Goal: Information Seeking & Learning: Learn about a topic

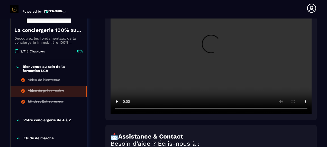
scroll to position [105, 0]
click at [18, 66] on icon at bounding box center [18, 66] width 4 height 5
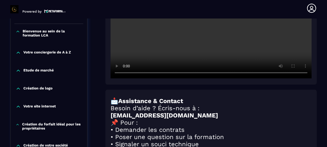
scroll to position [156, 0]
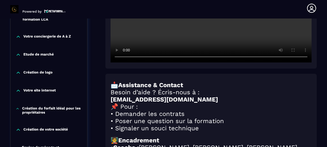
click at [19, 73] on icon at bounding box center [18, 73] width 3 height 2
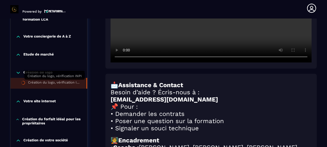
click at [60, 84] on div "Création du logo, vérification INPI" at bounding box center [54, 83] width 53 height 6
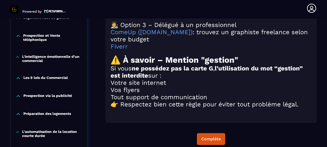
scroll to position [618, 0]
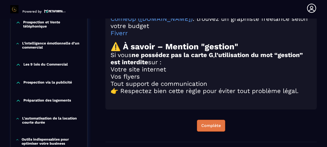
click at [214, 124] on div "Complète" at bounding box center [211, 125] width 20 height 5
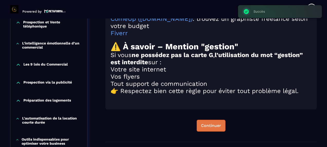
click at [214, 127] on div "Continuer" at bounding box center [211, 125] width 20 height 5
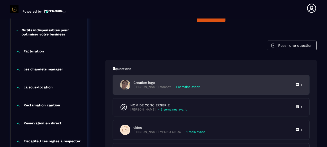
scroll to position [747, 0]
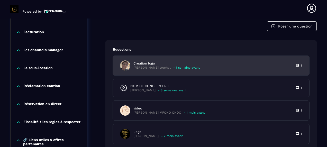
click at [134, 66] on p "Création logo" at bounding box center [166, 63] width 66 height 5
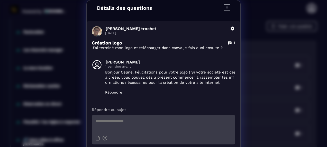
click at [227, 6] on icon "Modal window" at bounding box center [227, 7] width 6 height 6
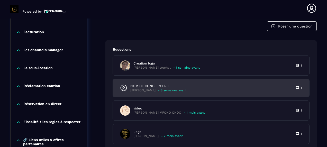
click at [300, 88] on p "1" at bounding box center [300, 88] width 1 height 4
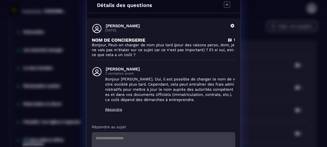
scroll to position [0, 0]
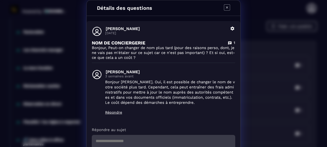
click at [224, 7] on icon "Modal window" at bounding box center [227, 7] width 6 height 6
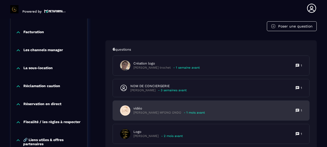
click at [299, 108] on div "vidéo [PERSON_NAME] MFONO ONDO - 1 mois avant 1" at bounding box center [211, 111] width 196 height 20
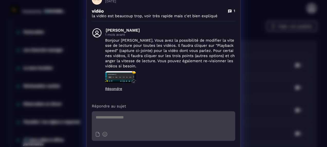
scroll to position [51, 0]
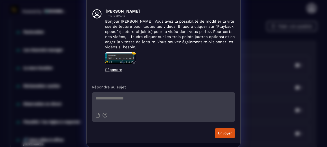
click at [113, 54] on img "Modal window" at bounding box center [120, 58] width 31 height 12
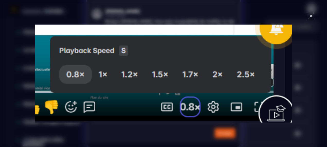
click at [310, 15] on icon "Modal window" at bounding box center [311, 16] width 2 height 2
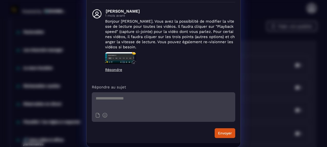
scroll to position [0, 0]
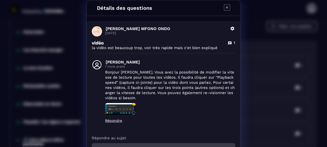
click at [225, 7] on icon "Modal window" at bounding box center [227, 7] width 6 height 6
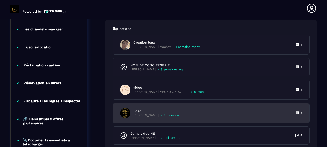
scroll to position [798, 0]
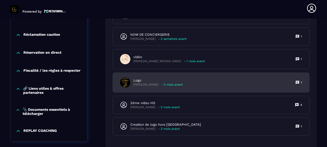
click at [298, 81] on icon at bounding box center [297, 82] width 4 height 4
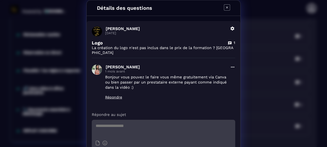
click at [227, 7] on icon "Modal window" at bounding box center [227, 7] width 6 height 6
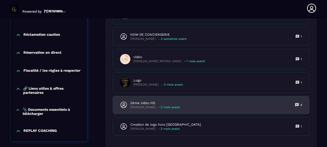
click at [303, 102] on div "2ème video HS [PERSON_NAME] - 2 mois avant 4" at bounding box center [211, 105] width 196 height 18
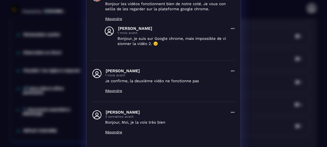
scroll to position [0, 0]
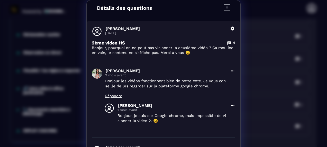
click at [225, 8] on icon "Modal window" at bounding box center [227, 7] width 6 height 6
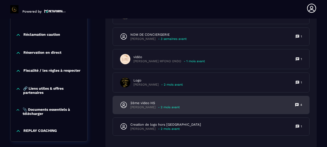
scroll to position [825, 0]
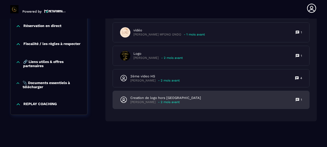
click at [297, 100] on icon at bounding box center [297, 100] width 4 height 4
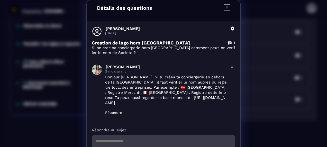
click at [226, 6] on icon "Modal window" at bounding box center [227, 7] width 6 height 6
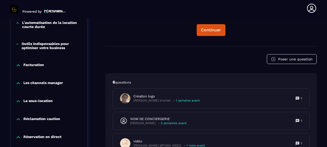
scroll to position [645, 0]
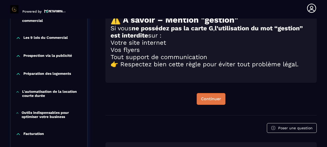
click at [215, 99] on div "Continuer" at bounding box center [211, 98] width 20 height 5
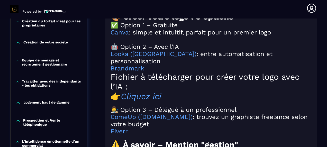
scroll to position [465, 0]
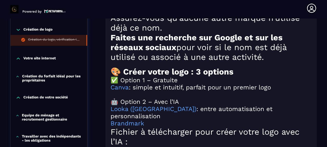
click at [21, 28] on div "Création de logo" at bounding box center [49, 29] width 77 height 5
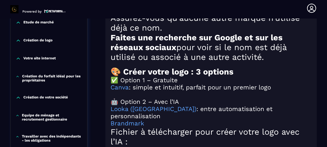
click at [21, 56] on div "Votre site internet" at bounding box center [49, 58] width 77 height 5
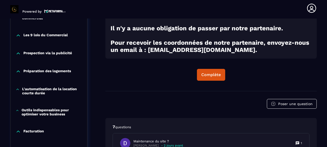
scroll to position [439, 0]
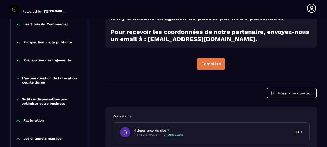
click at [209, 67] on div "Complète" at bounding box center [211, 63] width 20 height 5
click at [31, 26] on p "Les 9 lois du Commercial" at bounding box center [45, 24] width 44 height 5
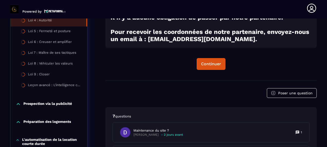
drag, startPoint x: 31, startPoint y: 26, endPoint x: 30, endPoint y: 20, distance: 6.7
click at [30, 20] on div "Loi 4 : Autorité" at bounding box center [40, 21] width 24 height 6
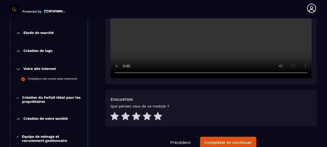
scroll to position [182, 0]
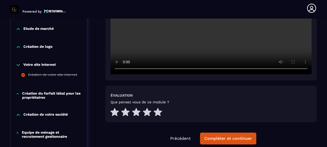
click at [17, 65] on icon at bounding box center [18, 64] width 5 height 5
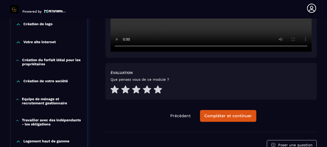
scroll to position [208, 0]
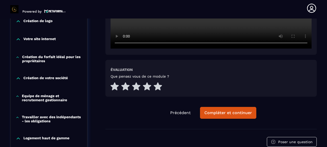
click at [46, 58] on p "Création du forfait idéal pour les propriétaires" at bounding box center [52, 59] width 60 height 8
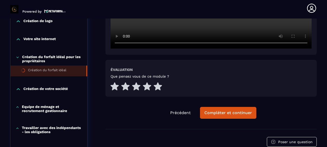
click at [52, 67] on li "Création du forfait idéal" at bounding box center [49, 70] width 77 height 11
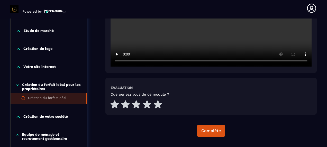
scroll to position [182, 0]
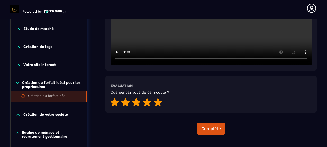
click at [157, 102] on icon at bounding box center [158, 102] width 8 height 8
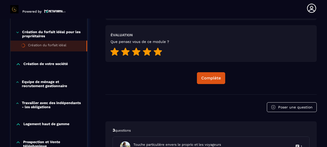
scroll to position [233, 0]
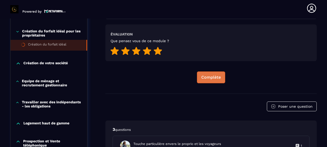
click at [213, 79] on div "Complète" at bounding box center [211, 77] width 20 height 5
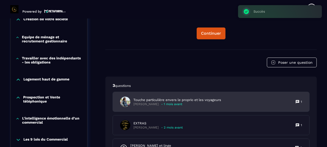
scroll to position [285, 0]
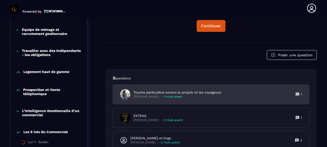
click at [297, 90] on div "Touche particulière envers le proprio et les voyageurs [PERSON_NAME] - 1 mois a…" at bounding box center [211, 94] width 196 height 20
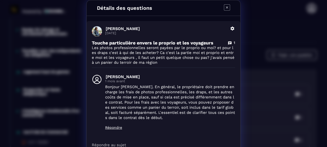
click at [221, 5] on div "Détails des questions" at bounding box center [164, 8] width 154 height 16
click at [227, 6] on icon "Modal window" at bounding box center [227, 7] width 6 height 6
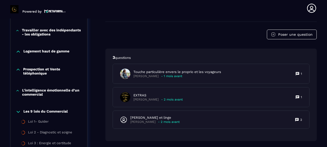
scroll to position [310, 0]
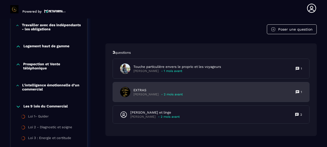
click at [271, 96] on div "EXTRAS [PERSON_NAME] - 2 mois avant 1" at bounding box center [211, 92] width 196 height 20
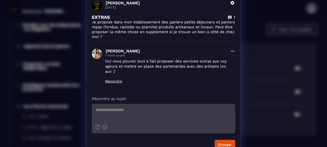
scroll to position [0, 0]
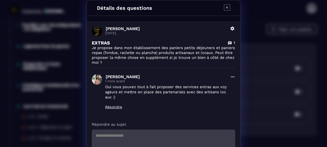
click at [227, 7] on icon "Modal window" at bounding box center [227, 7] width 6 height 6
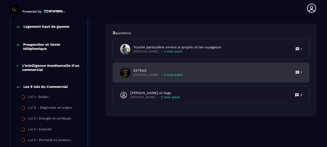
scroll to position [362, 0]
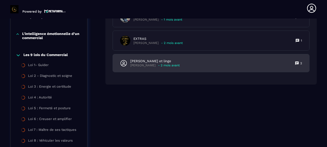
click at [233, 57] on div "[PERSON_NAME] et linge [PERSON_NAME] - 2 mois avant 2" at bounding box center [211, 63] width 196 height 18
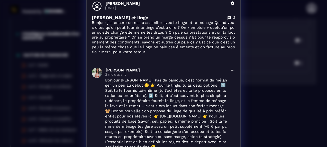
scroll to position [0, 0]
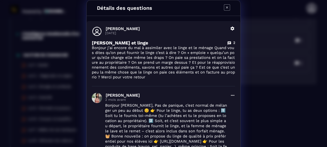
click at [225, 6] on icon "Modal window" at bounding box center [227, 7] width 6 height 6
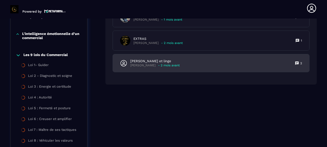
click at [219, 64] on div "[PERSON_NAME] et linge [PERSON_NAME] - 2 mois avant 2" at bounding box center [211, 63] width 196 height 18
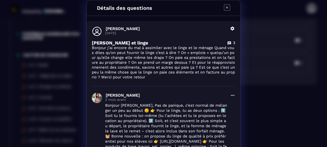
click at [228, 6] on icon "Modal window" at bounding box center [227, 7] width 6 height 6
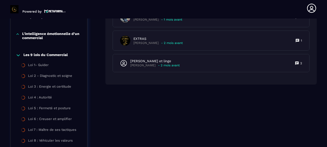
scroll to position [336, 0]
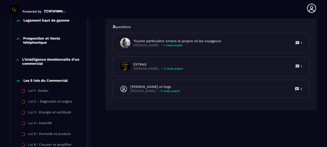
click at [20, 81] on icon at bounding box center [18, 80] width 5 height 5
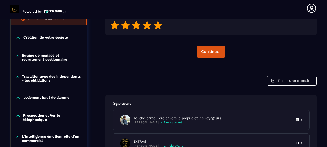
scroll to position [233, 0]
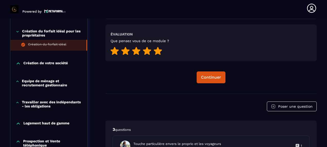
click at [19, 30] on icon at bounding box center [18, 31] width 4 height 5
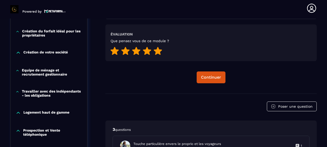
click at [18, 51] on icon at bounding box center [18, 52] width 5 height 5
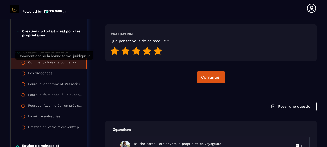
click at [40, 64] on div "Comment choisir la bonne forme juridique ?" at bounding box center [54, 63] width 53 height 6
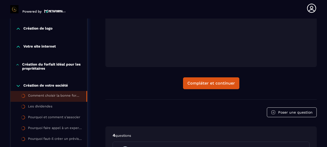
scroll to position [208, 0]
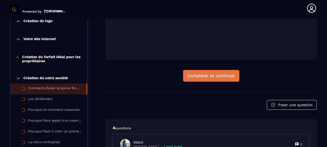
click at [199, 76] on div "Compléter et continuer" at bounding box center [211, 75] width 48 height 5
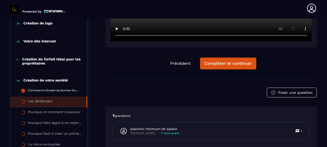
scroll to position [205, 0]
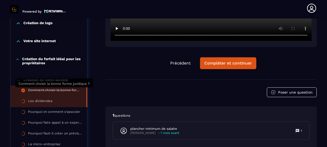
click at [61, 91] on div "Comment choisir la bonne forme juridique ?" at bounding box center [54, 91] width 53 height 6
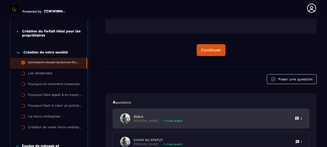
scroll to position [259, 0]
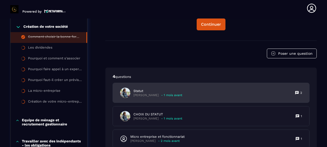
click at [263, 94] on div "Statut [PERSON_NAME] - 1 mois avant 2" at bounding box center [211, 93] width 196 height 20
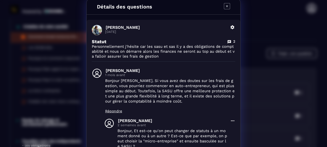
scroll to position [0, 0]
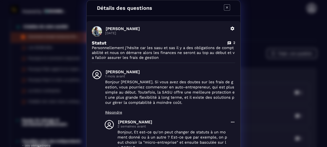
click at [228, 7] on icon "Modal window" at bounding box center [227, 7] width 6 height 6
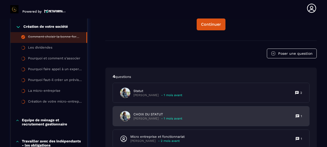
click at [200, 117] on div "CHOIX DU STATUT [PERSON_NAME] - 1 mois avant 1" at bounding box center [211, 116] width 196 height 20
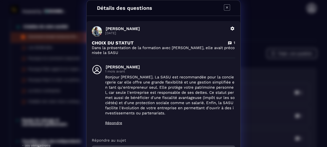
click at [98, 30] on span "Modal window" at bounding box center [97, 31] width 10 height 10
click at [109, 29] on p "[PERSON_NAME]" at bounding box center [166, 28] width 121 height 5
click at [226, 5] on icon "Modal window" at bounding box center [227, 7] width 6 height 6
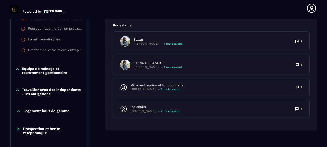
scroll to position [336, 0]
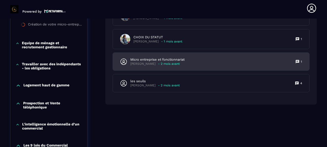
click at [210, 57] on div "Micro entreprise et fonctionnariat [PERSON_NAME] - 2 mois avant 1" at bounding box center [211, 62] width 196 height 18
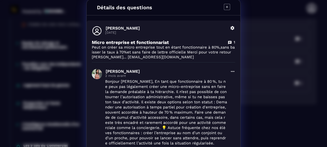
scroll to position [0, 0]
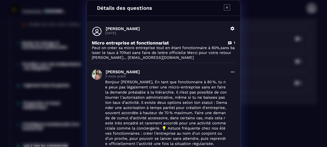
click at [226, 5] on icon "Modal window" at bounding box center [227, 7] width 6 height 6
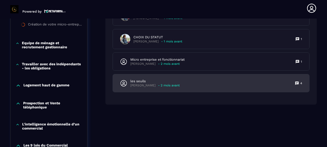
click at [171, 79] on p "les seuils" at bounding box center [154, 81] width 49 height 5
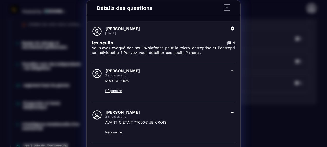
click at [224, 7] on icon "Modal window" at bounding box center [227, 7] width 6 height 6
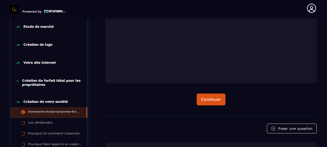
scroll to position [182, 0]
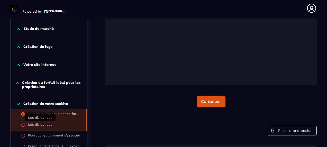
click at [29, 124] on div "Les dividendes" at bounding box center [40, 126] width 24 height 6
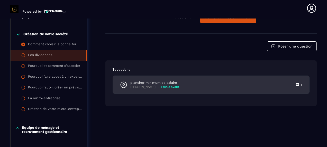
scroll to position [259, 0]
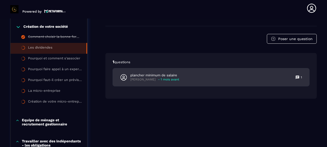
click at [172, 78] on p "- 1 mois avant" at bounding box center [168, 80] width 21 height 4
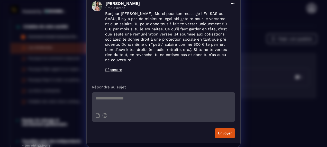
scroll to position [0, 0]
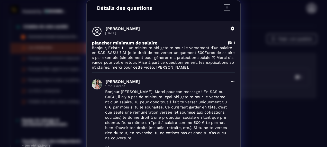
click at [225, 7] on icon "Modal window" at bounding box center [227, 7] width 6 height 6
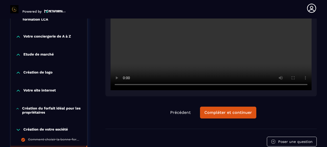
scroll to position [182, 0]
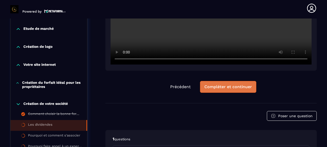
click at [218, 87] on div "Compléter et continuer" at bounding box center [228, 86] width 48 height 5
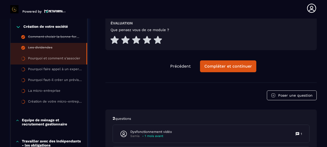
scroll to position [285, 0]
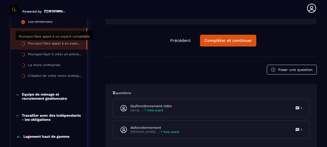
click at [73, 44] on div "Pourquoi faire appel à un expert-comptable" at bounding box center [54, 44] width 53 height 6
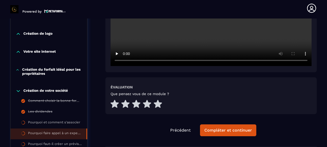
scroll to position [208, 0]
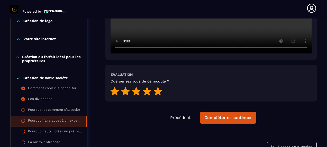
click at [158, 88] on icon at bounding box center [158, 91] width 8 height 8
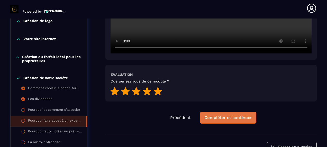
click at [224, 119] on div "Compléter et continuer" at bounding box center [228, 117] width 48 height 5
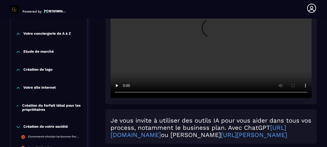
scroll to position [130, 0]
